Goal: Task Accomplishment & Management: Manage account settings

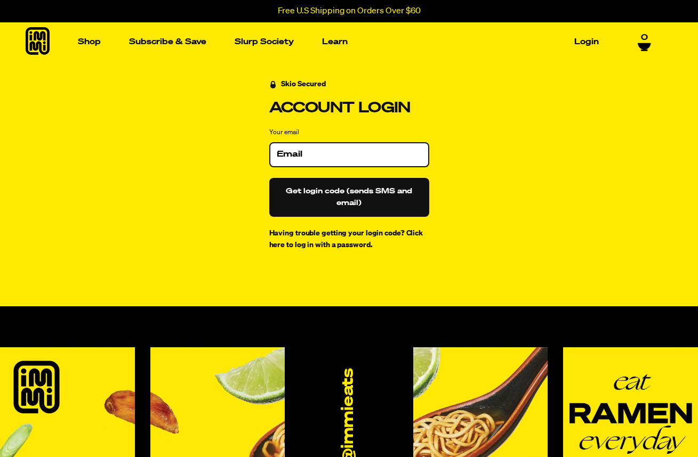
type input "dylamara@gmail.com"
click at [309, 190] on button "Get login code (sends SMS and email)" at bounding box center [349, 197] width 160 height 39
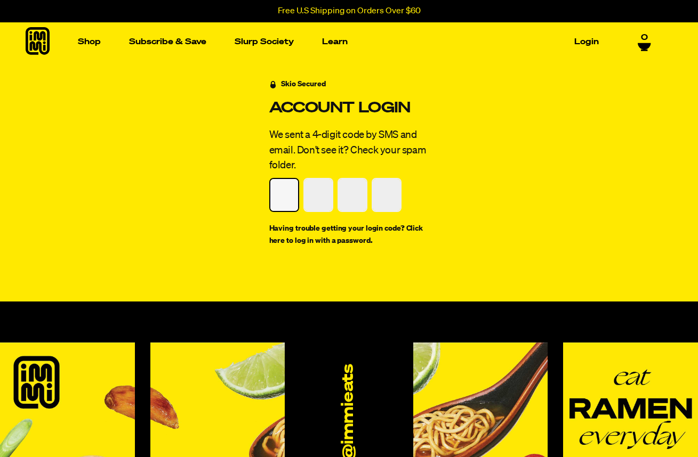
type input "2"
type input "8"
type input "2"
type input "4"
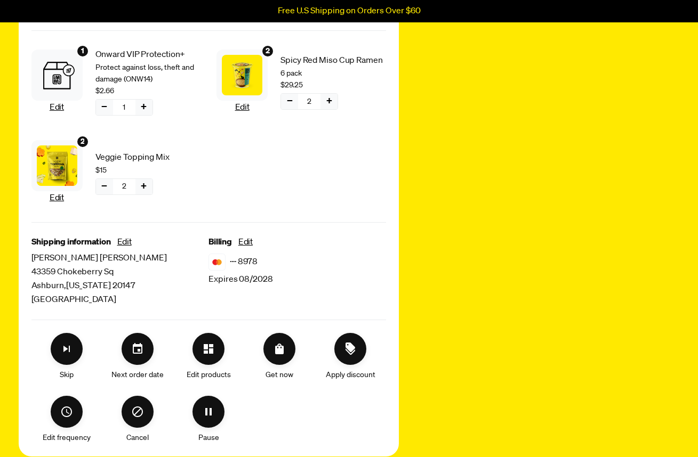
scroll to position [361, 0]
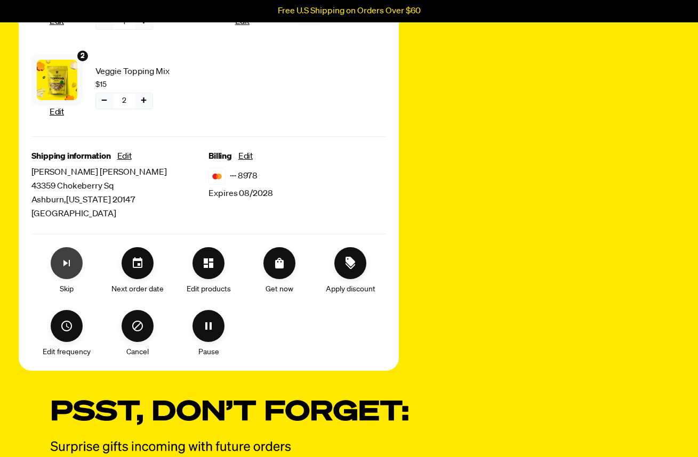
click at [74, 255] on button "Skip subscription" at bounding box center [67, 263] width 32 height 32
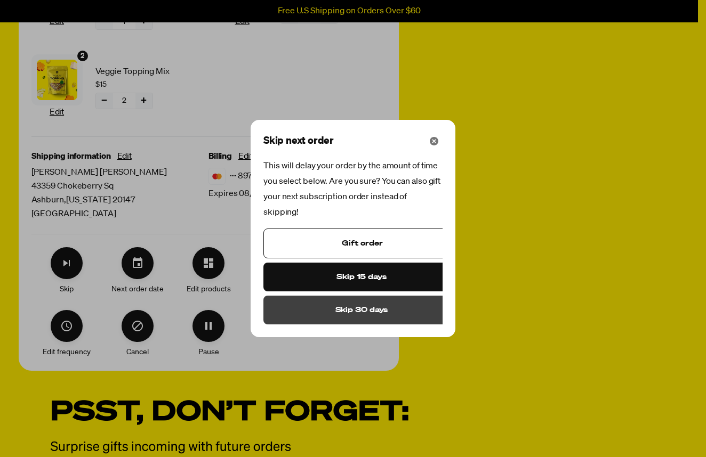
click at [352, 304] on span "Skip 30 days" at bounding box center [361, 310] width 53 height 12
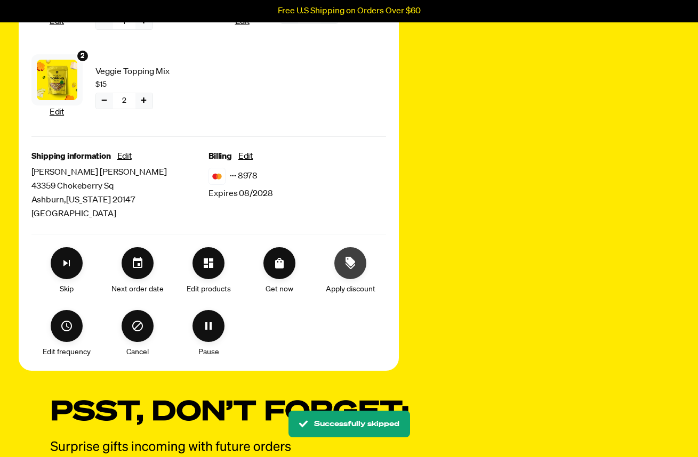
scroll to position [0, 0]
